Goal: Go to known website: Go to known website

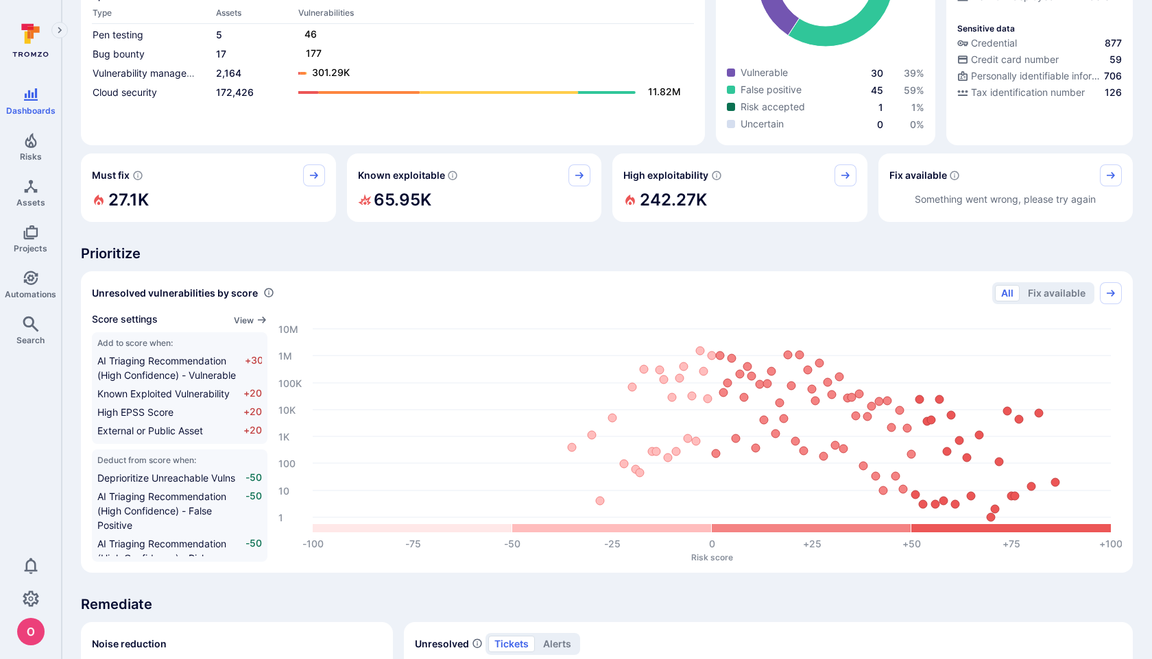
scroll to position [255, 0]
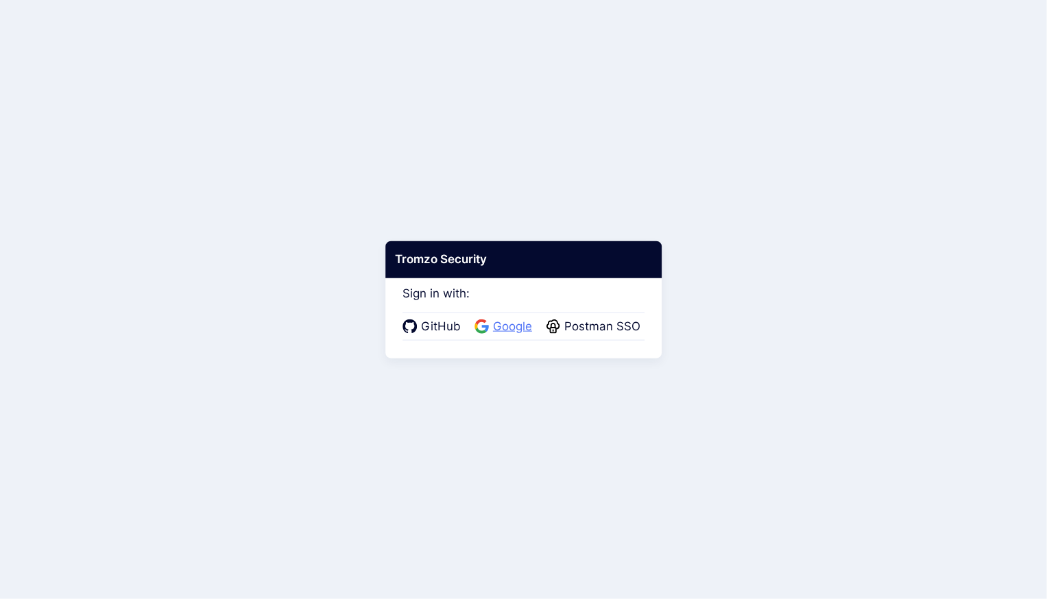
click at [502, 327] on span "Google" at bounding box center [512, 327] width 47 height 18
